Goal: Transaction & Acquisition: Purchase product/service

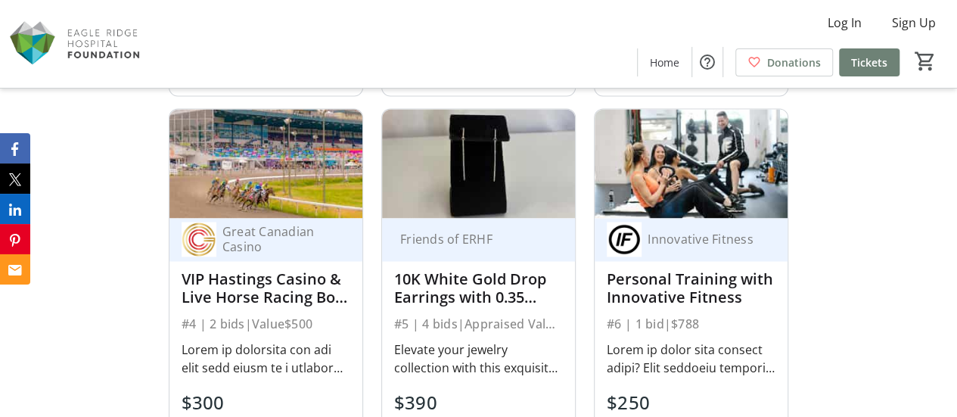
scroll to position [1225, 0]
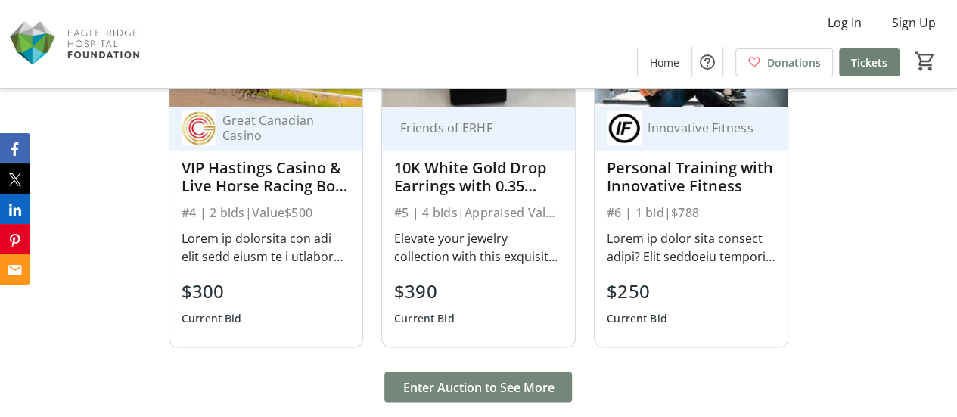
click at [478, 396] on span "Enter Auction to See More" at bounding box center [477, 386] width 151 height 18
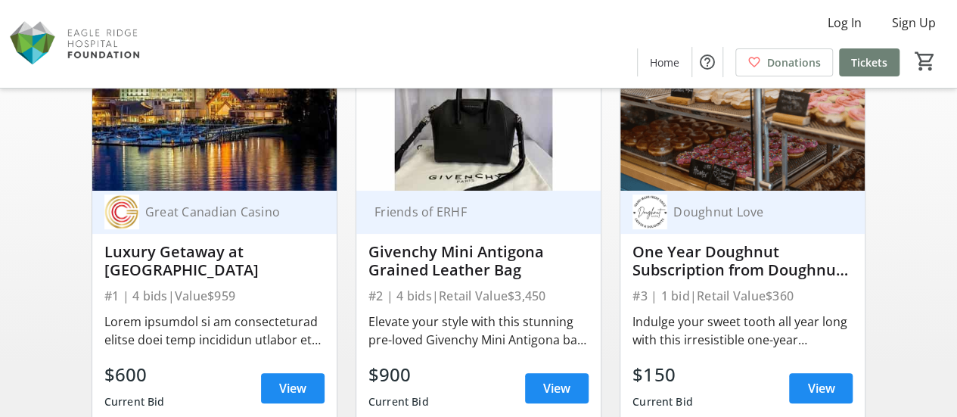
scroll to position [136, 0]
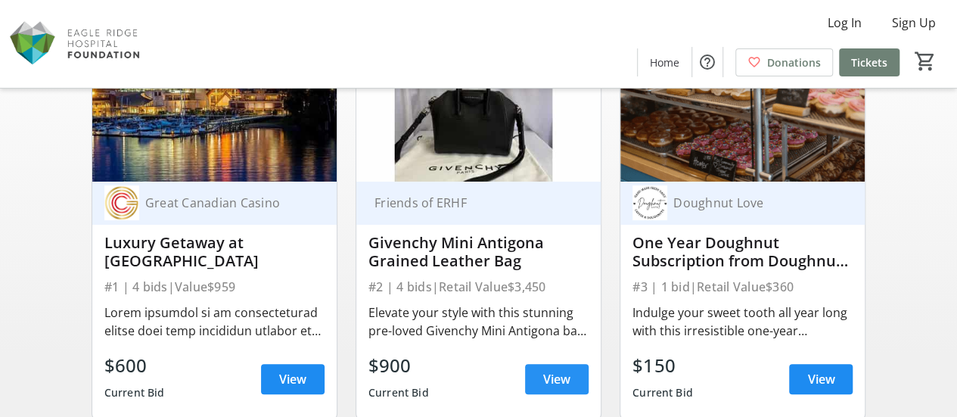
click at [551, 367] on span at bounding box center [557, 379] width 64 height 36
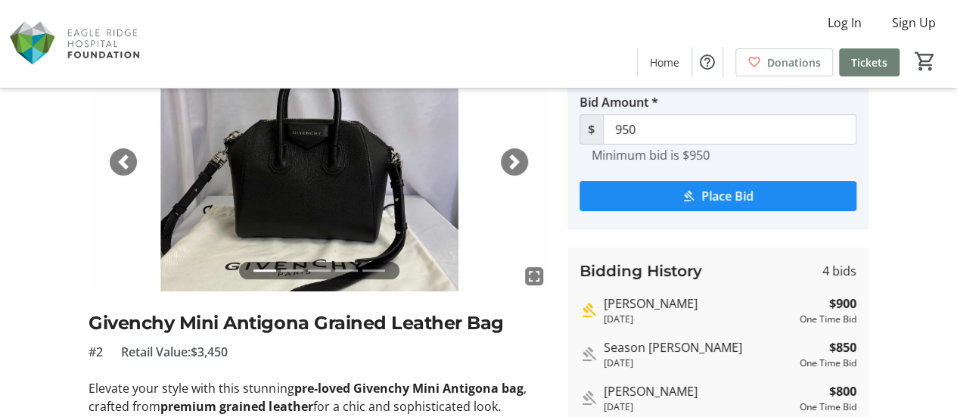
scroll to position [171, 0]
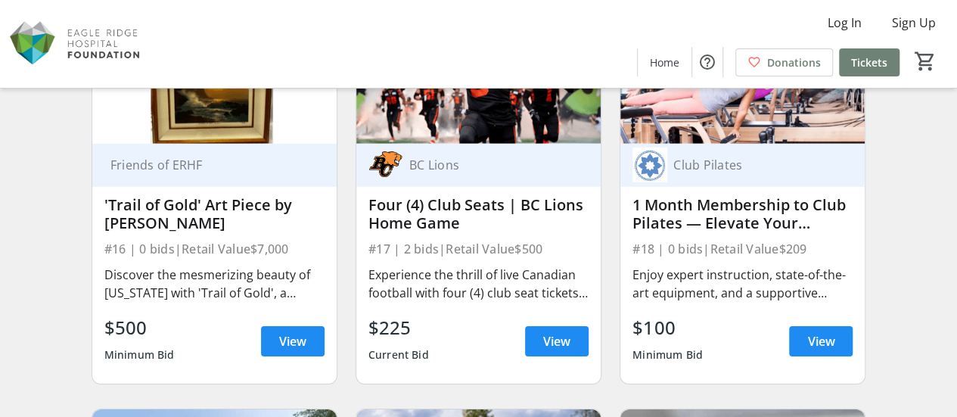
scroll to position [2104, 0]
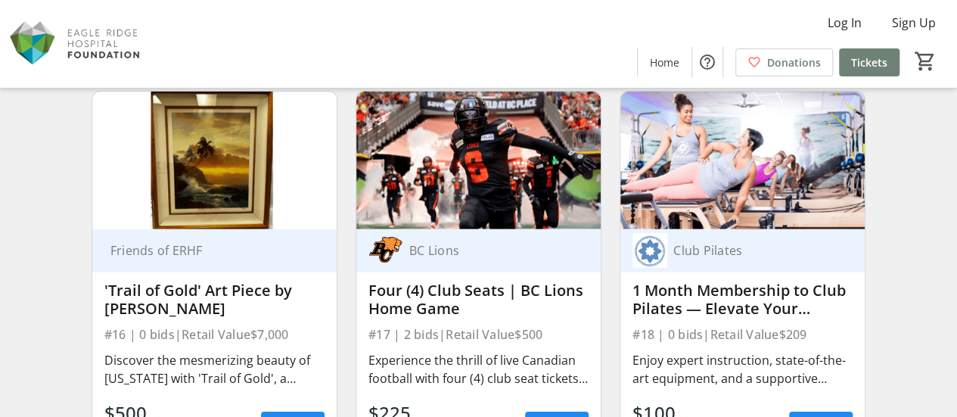
click at [262, 246] on div "Friends of ERHF" at bounding box center [205, 250] width 202 height 15
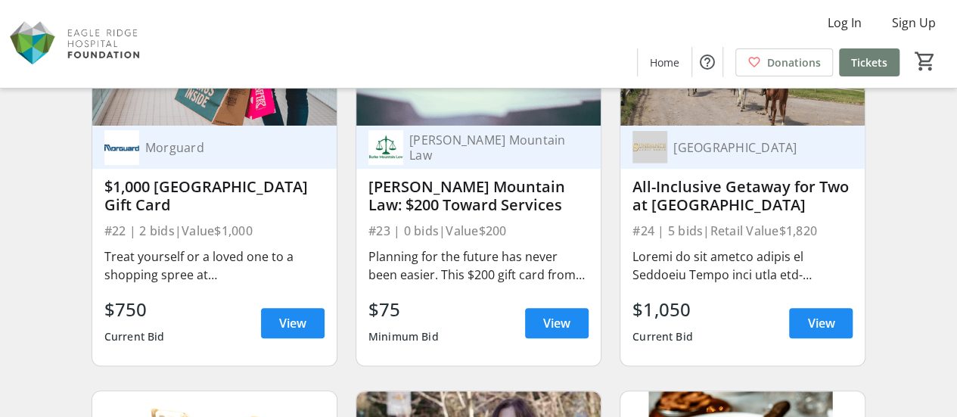
scroll to position [3070, 0]
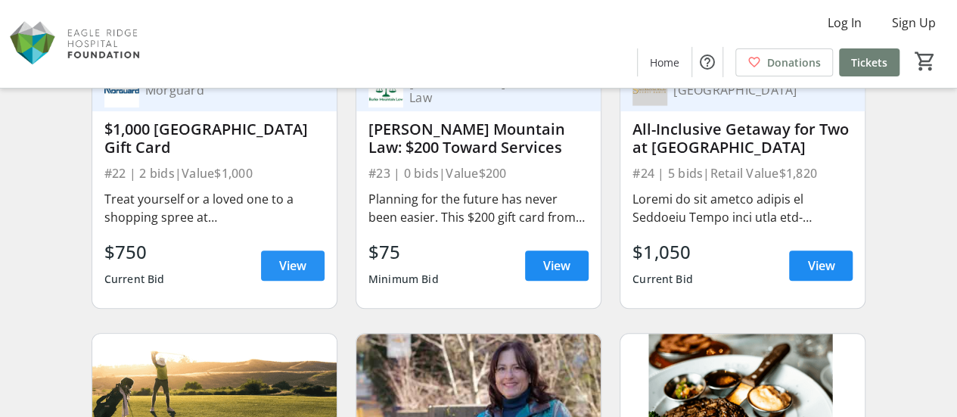
click at [283, 256] on span "View" at bounding box center [292, 265] width 27 height 18
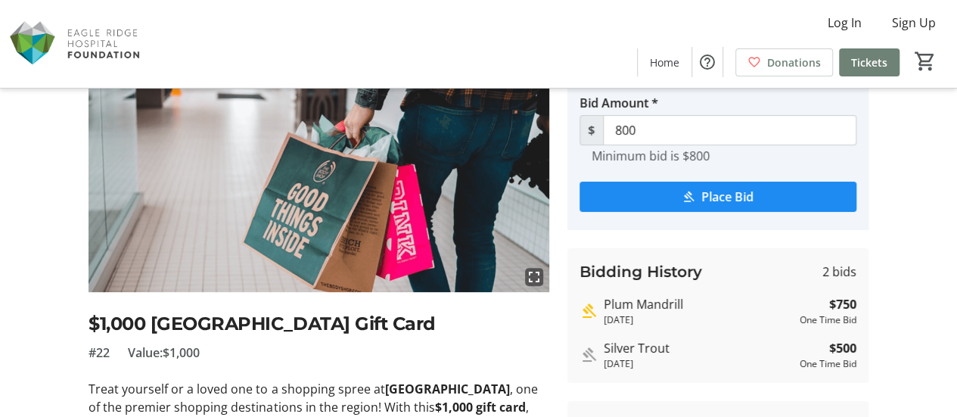
scroll to position [109, 0]
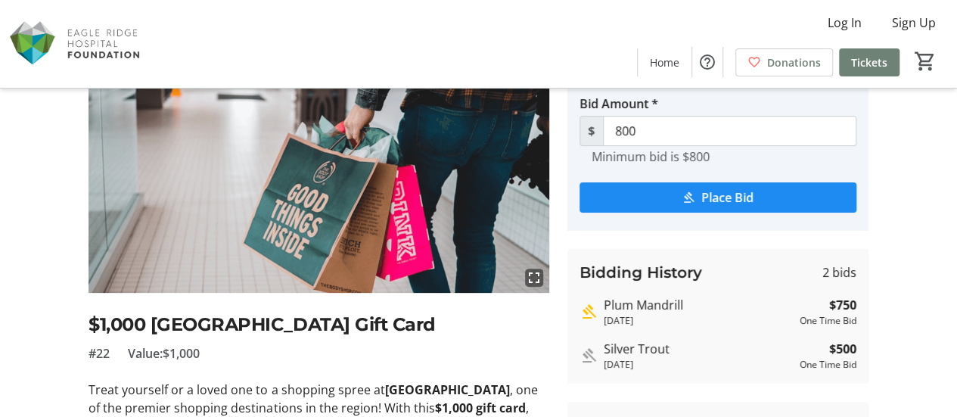
drag, startPoint x: 692, startPoint y: 303, endPoint x: 603, endPoint y: 295, distance: 89.6
click at [604, 296] on div "Plum Mandrill" at bounding box center [699, 305] width 190 height 18
click at [670, 355] on div "Silver Trout" at bounding box center [699, 349] width 190 height 18
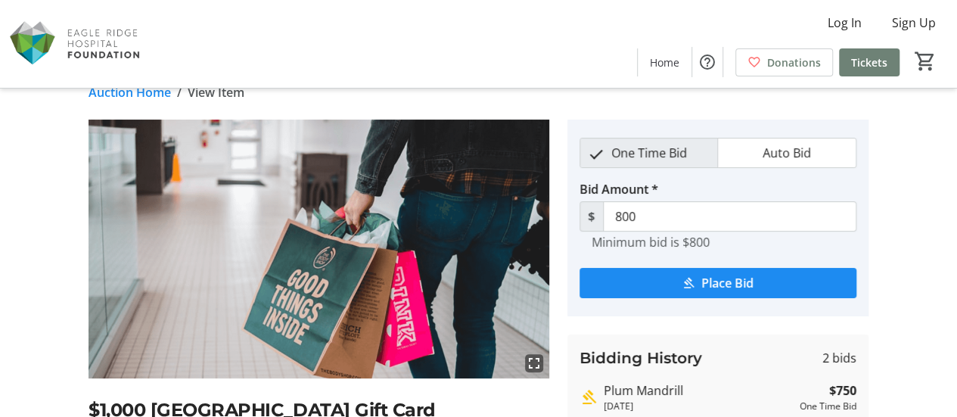
scroll to position [0, 0]
